Goal: Use online tool/utility: Utilize a website feature to perform a specific function

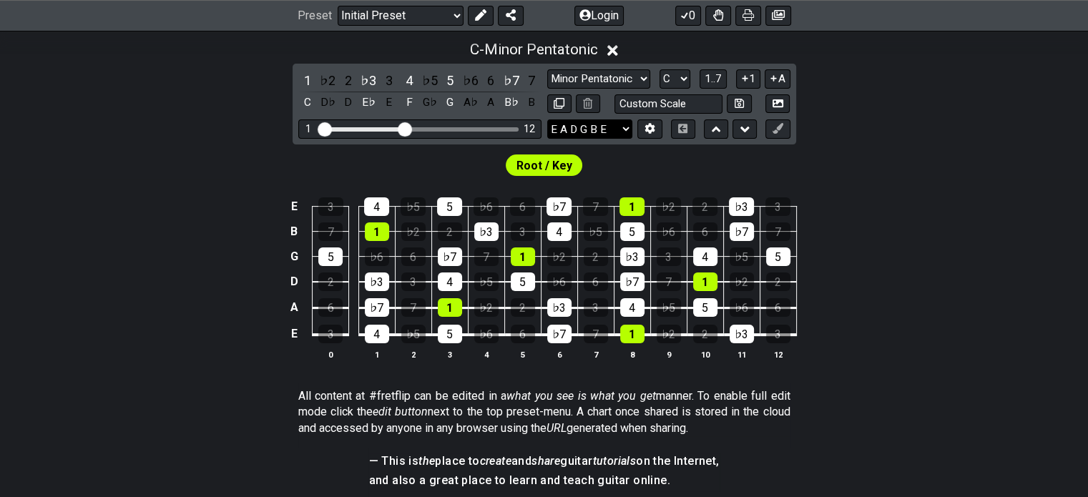
scroll to position [333, 0]
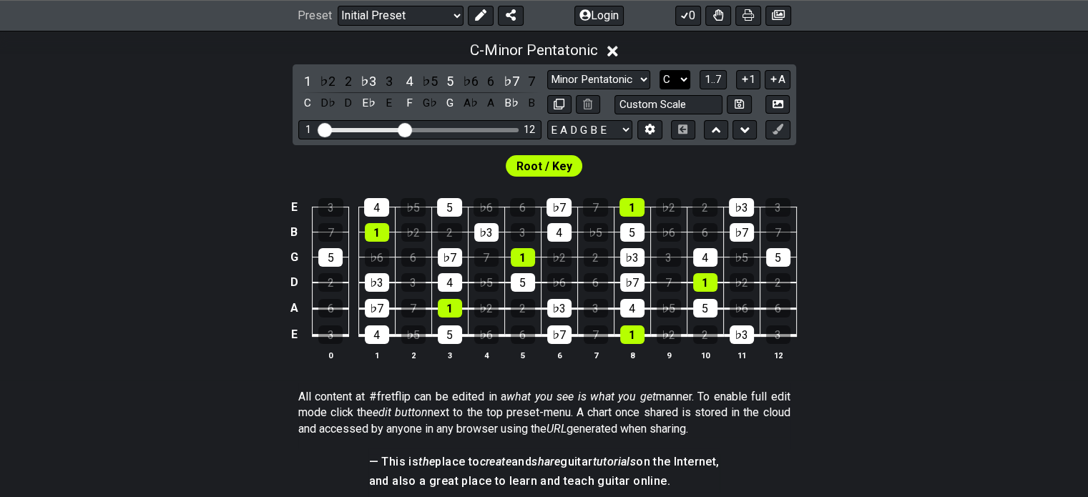
click at [680, 79] on select "A♭ A A♯ B♭ B C C♯ D♭ D D♯ E♭ E F F♯ G♭ G G♯" at bounding box center [675, 79] width 31 height 19
click at [660, 70] on select "A♭ A A♯ B♭ B C C♯ D♭ D D♯ E♭ E F F♯ G♭ G G♯" at bounding box center [675, 79] width 31 height 19
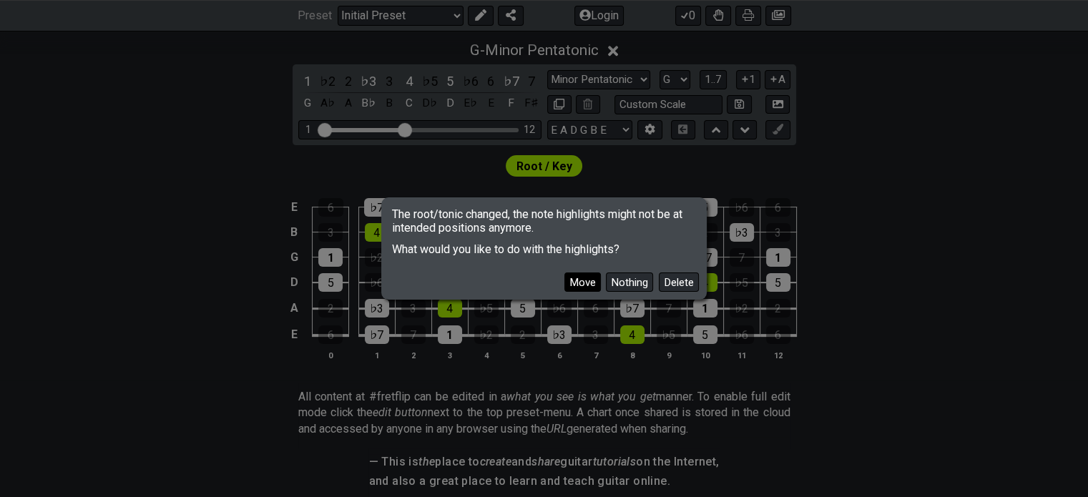
click at [584, 288] on button "Move" at bounding box center [582, 282] width 36 height 19
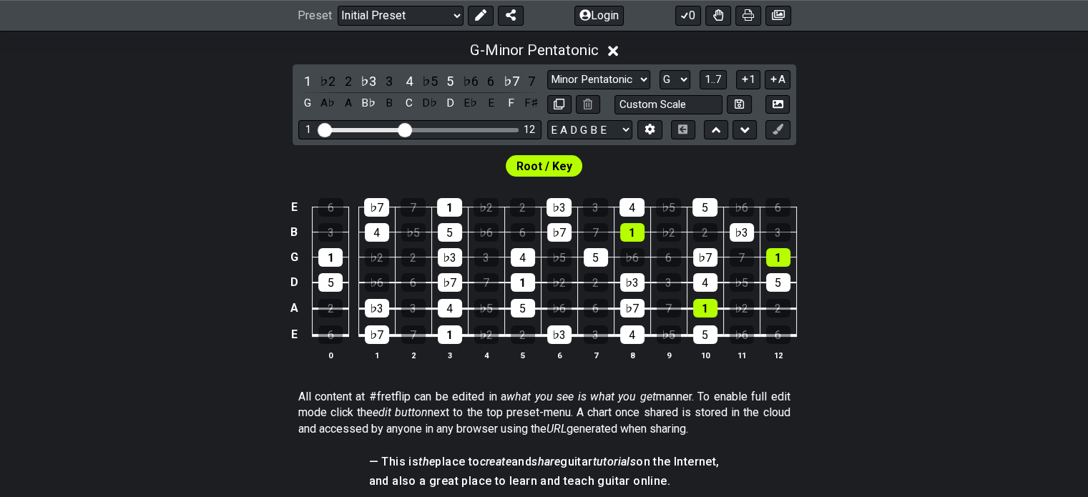
click at [892, 140] on div "G - Minor Pentatonic 1 ♭2 2 ♭3 3 4 ♭5 5 ♭6 6 ♭7 7 G A♭ A B♭ B C D♭ D E♭ E F F♯ …" at bounding box center [544, 207] width 1088 height 348
click at [161, 259] on div "E 6 ♭7 7 1 ♭2 2 ♭3 3 4 ♭5 5 ♭6 6 B 3 4 ♭5 5 ♭6 6 ♭7 7 1 ♭2 2 ♭3 3 G 1 ♭2 2 ♭3 3…" at bounding box center [544, 280] width 1088 height 201
click at [610, 246] on td "5" at bounding box center [595, 245] width 36 height 25
click at [674, 74] on select "A♭ A A♯ B♭ B C C♯ D♭ D D♯ E♭ E F F♯ G♭ G G♯" at bounding box center [675, 79] width 31 height 19
select select "C"
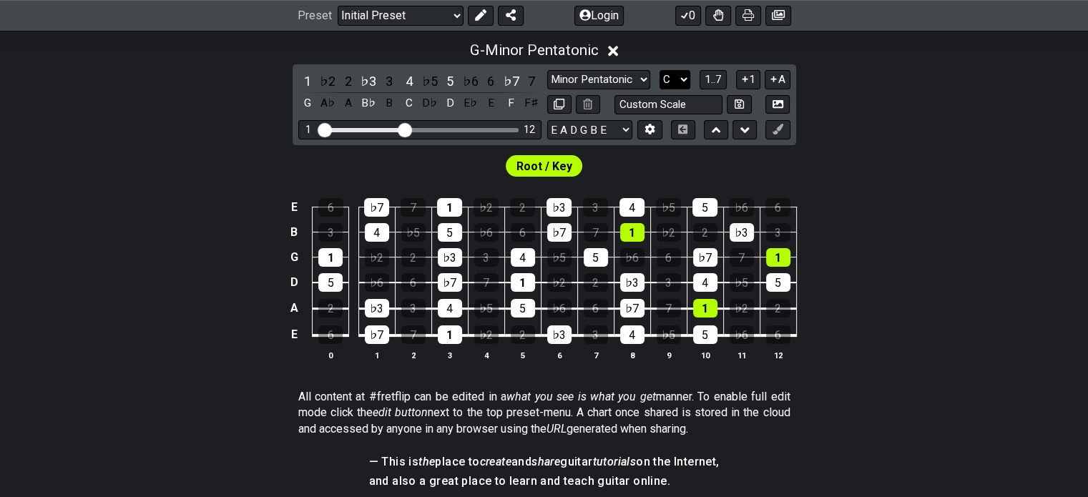
click at [660, 70] on select "A♭ A A♯ B♭ B C C♯ D♭ D D♯ E♭ E F F♯ G♭ G G♯" at bounding box center [675, 79] width 31 height 19
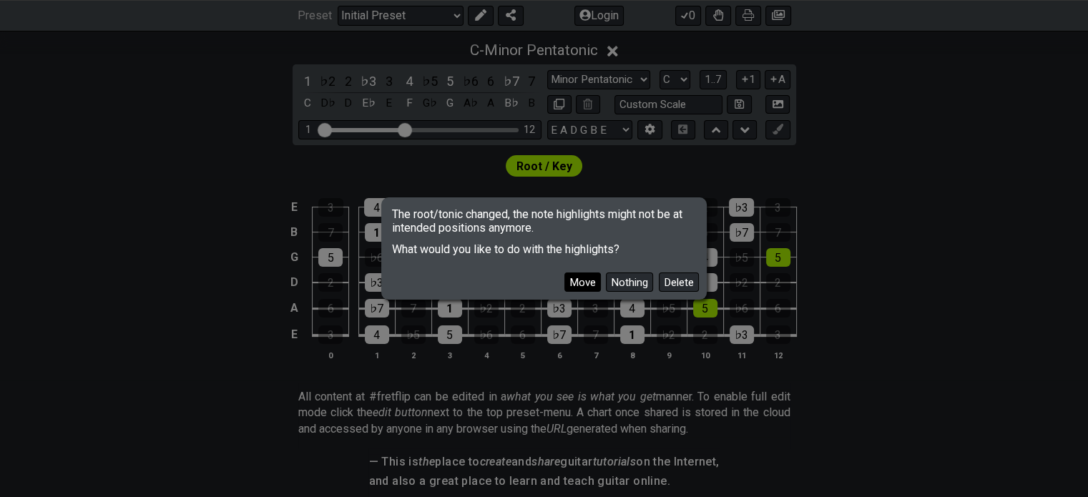
click at [590, 283] on button "Move" at bounding box center [582, 282] width 36 height 19
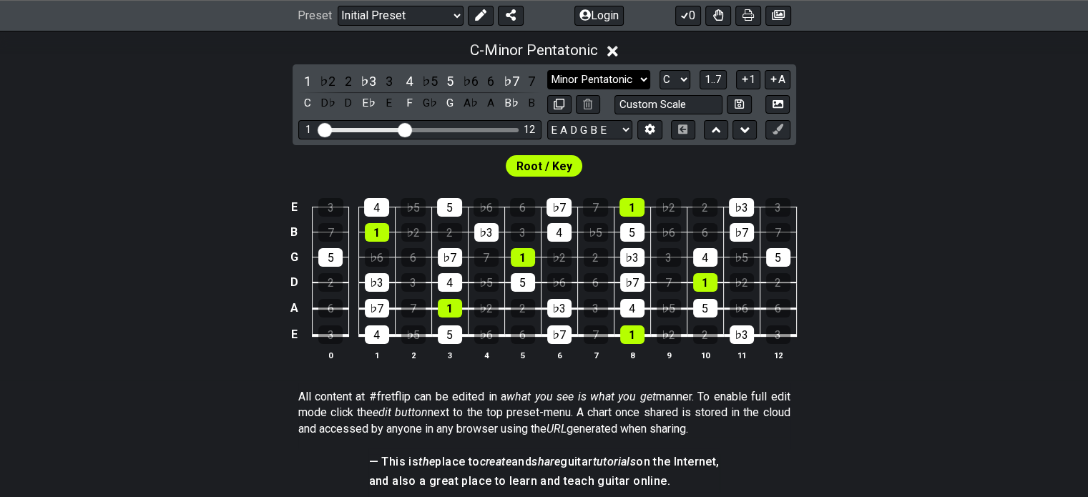
click at [606, 73] on select "Minor Pentatonic Click to edit Minor Pentatonic Major Pentatonic Minor Blues Ma…" at bounding box center [598, 79] width 103 height 19
click at [547, 70] on select "Minor Pentatonic Click to edit Minor Pentatonic Major Pentatonic Minor Blues Ma…" at bounding box center [598, 79] width 103 height 19
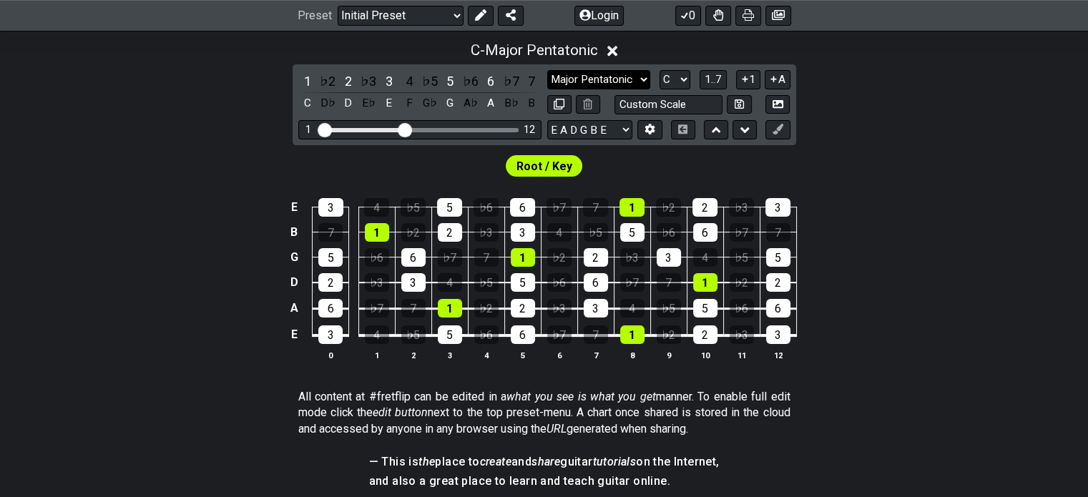
click at [597, 77] on select "Minor Pentatonic Click to edit Minor Pentatonic Major Pentatonic Minor Blues Ma…" at bounding box center [598, 79] width 103 height 19
click at [547, 70] on select "Minor Pentatonic Click to edit Minor Pentatonic Major Pentatonic Minor Blues Ma…" at bounding box center [598, 79] width 103 height 19
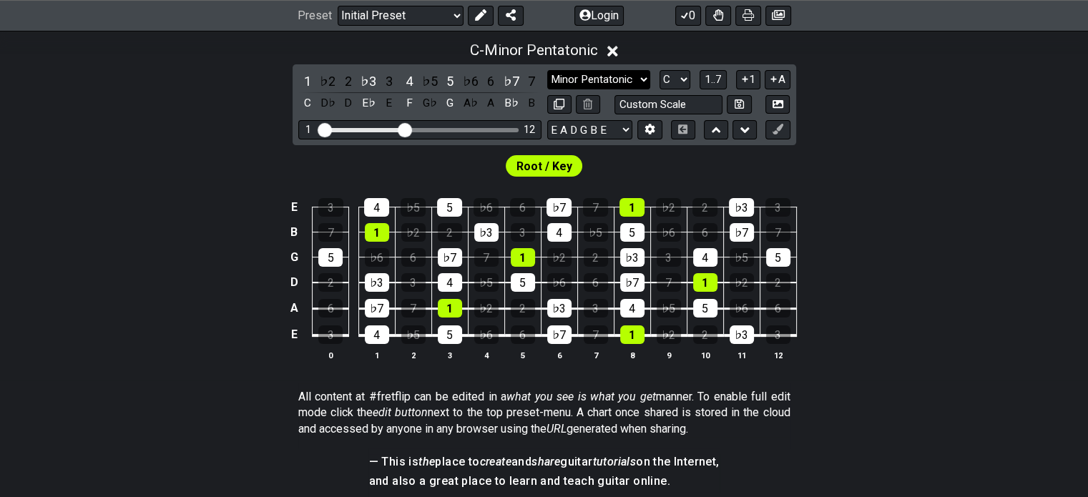
click at [624, 77] on select "Minor Pentatonic Click to edit Minor Pentatonic Major Pentatonic Minor Blues Ma…" at bounding box center [598, 79] width 103 height 19
click at [547, 70] on select "Minor Pentatonic Click to edit Minor Pentatonic Major Pentatonic Minor Blues Ma…" at bounding box center [598, 79] width 103 height 19
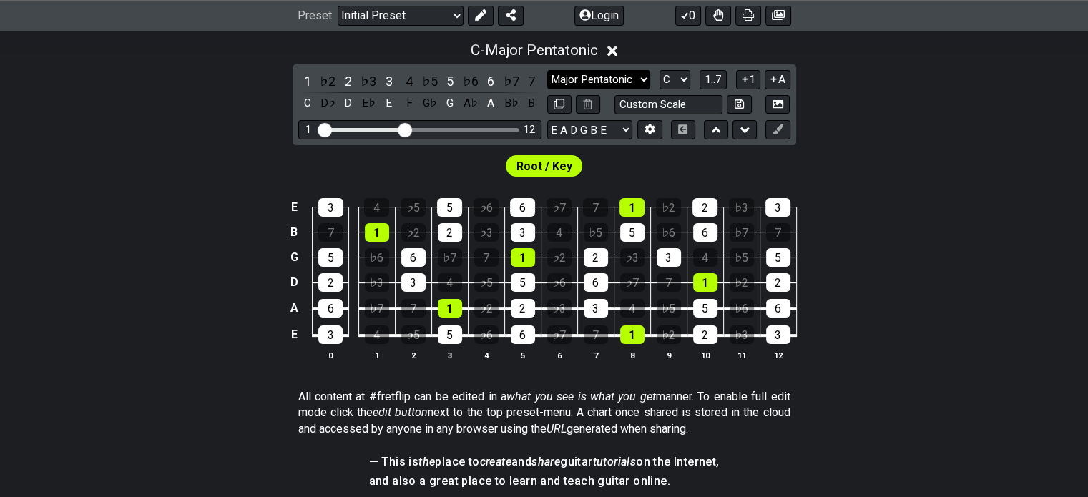
click at [608, 73] on select "Minor Pentatonic Click to edit Minor Pentatonic Major Pentatonic Minor Blues Ma…" at bounding box center [598, 79] width 103 height 19
select select "Minor Pentatonic"
click at [547, 70] on select "Minor Pentatonic Click to edit Minor Pentatonic Major Pentatonic Minor Blues Ma…" at bounding box center [598, 79] width 103 height 19
